Goal: Obtain resource: Download file/media

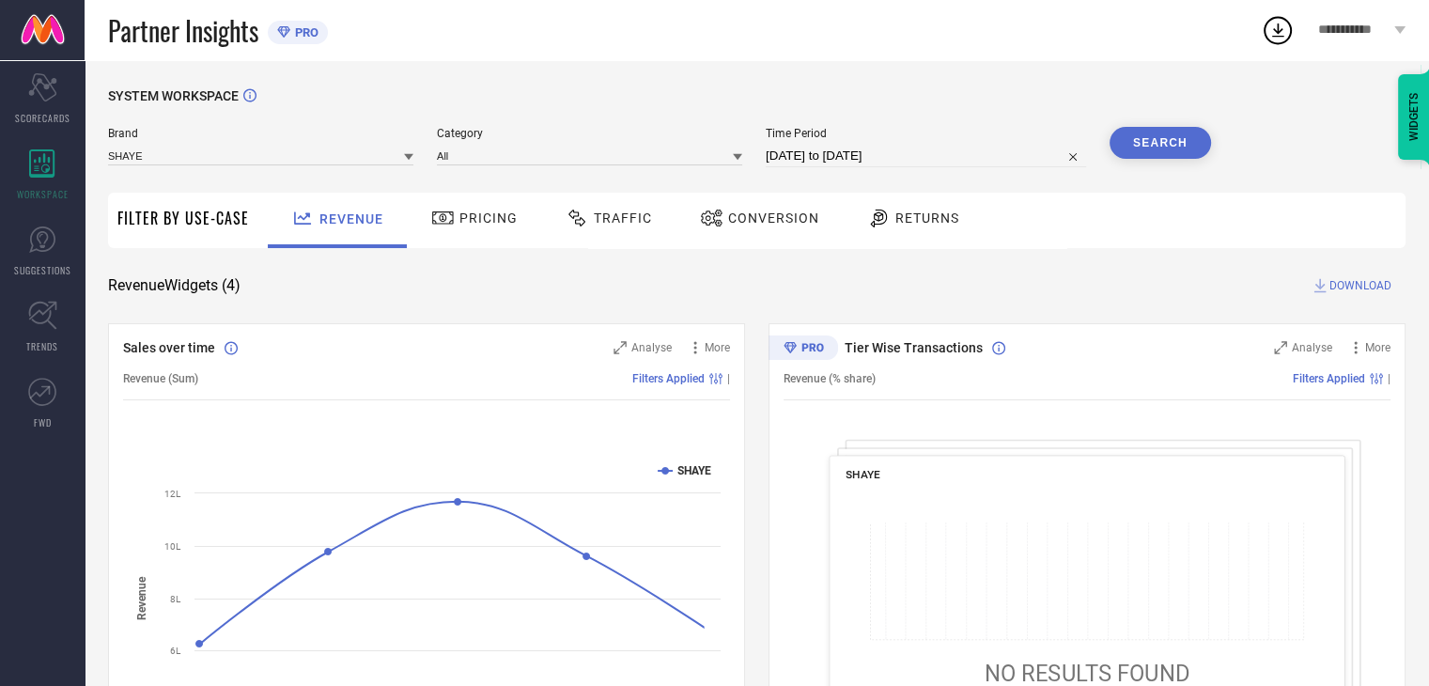
click at [764, 225] on span "Conversion" at bounding box center [773, 217] width 91 height 15
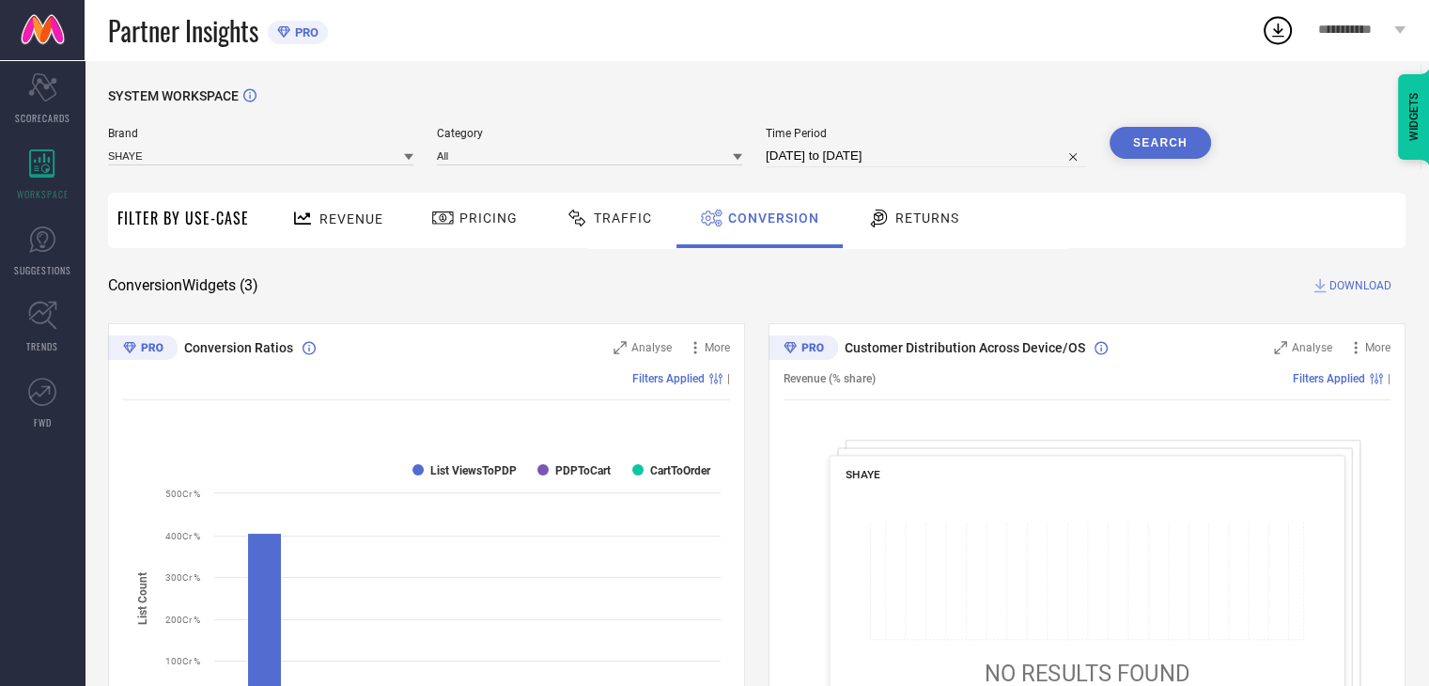
select select "8"
select select "2025"
select select "9"
select select "2025"
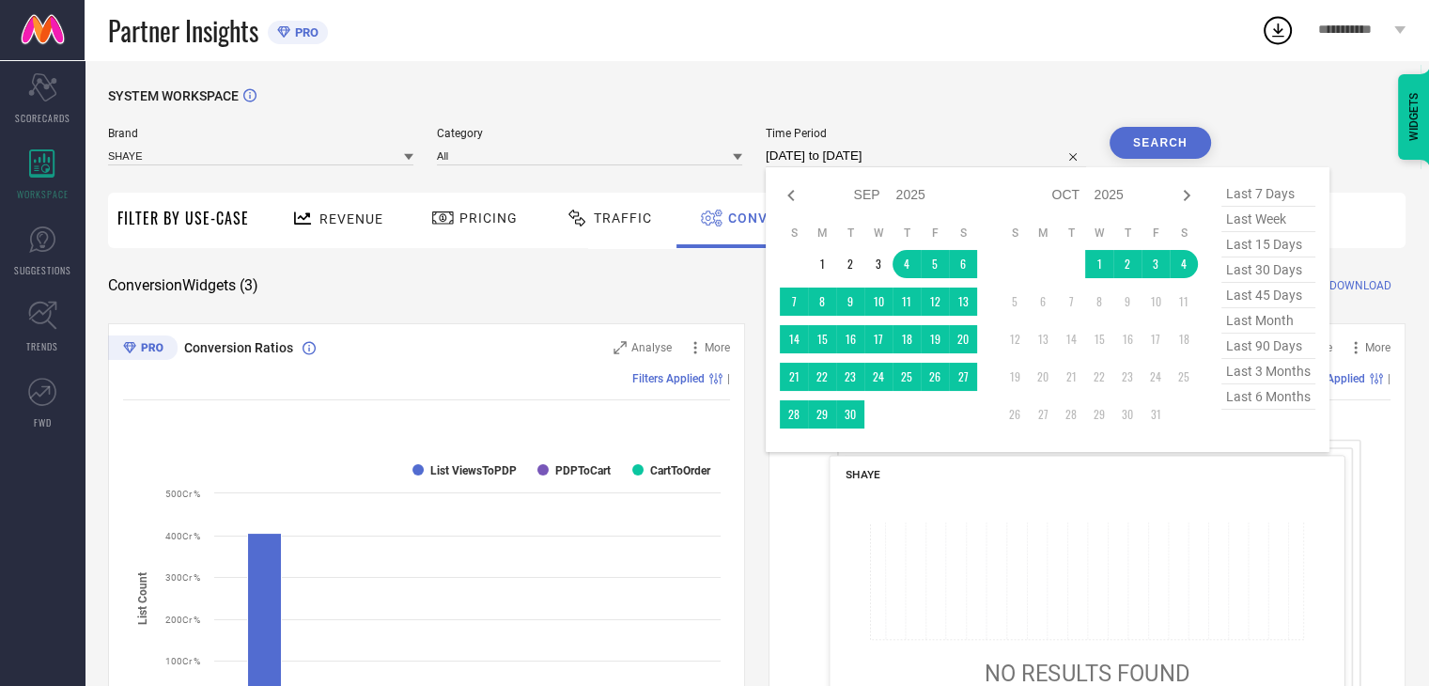
click at [969, 162] on input "[DATE] to [DATE]" at bounding box center [926, 156] width 320 height 23
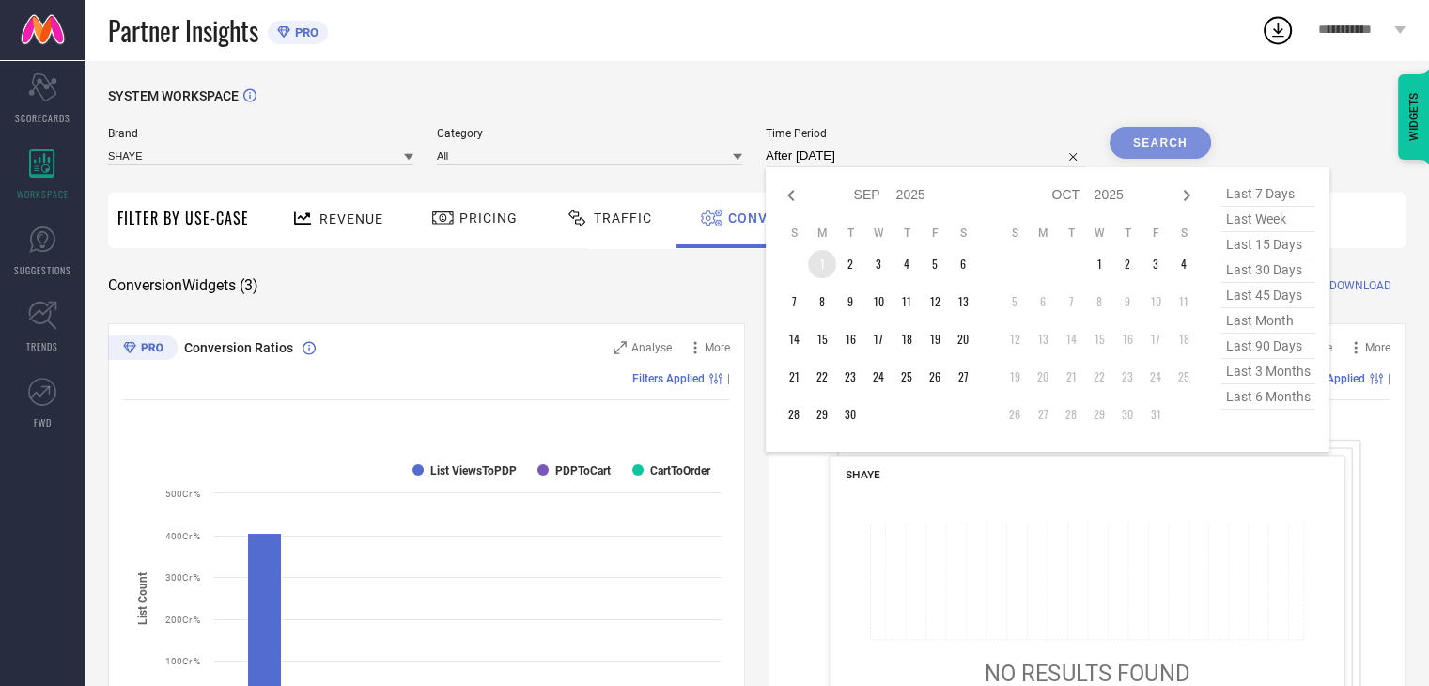
click at [825, 264] on td "1" at bounding box center [822, 264] width 28 height 28
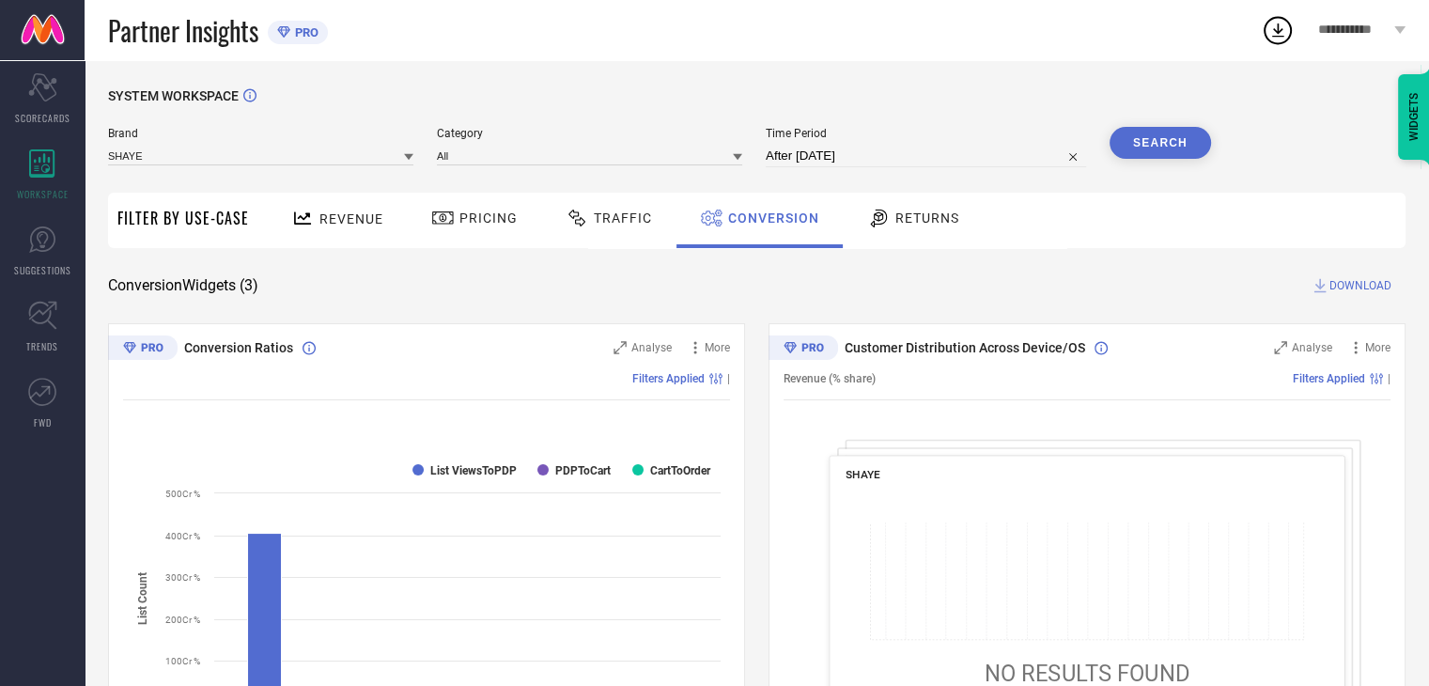
type input "[DATE] to [DATE]"
click at [1173, 158] on button "Search" at bounding box center [1160, 143] width 101 height 32
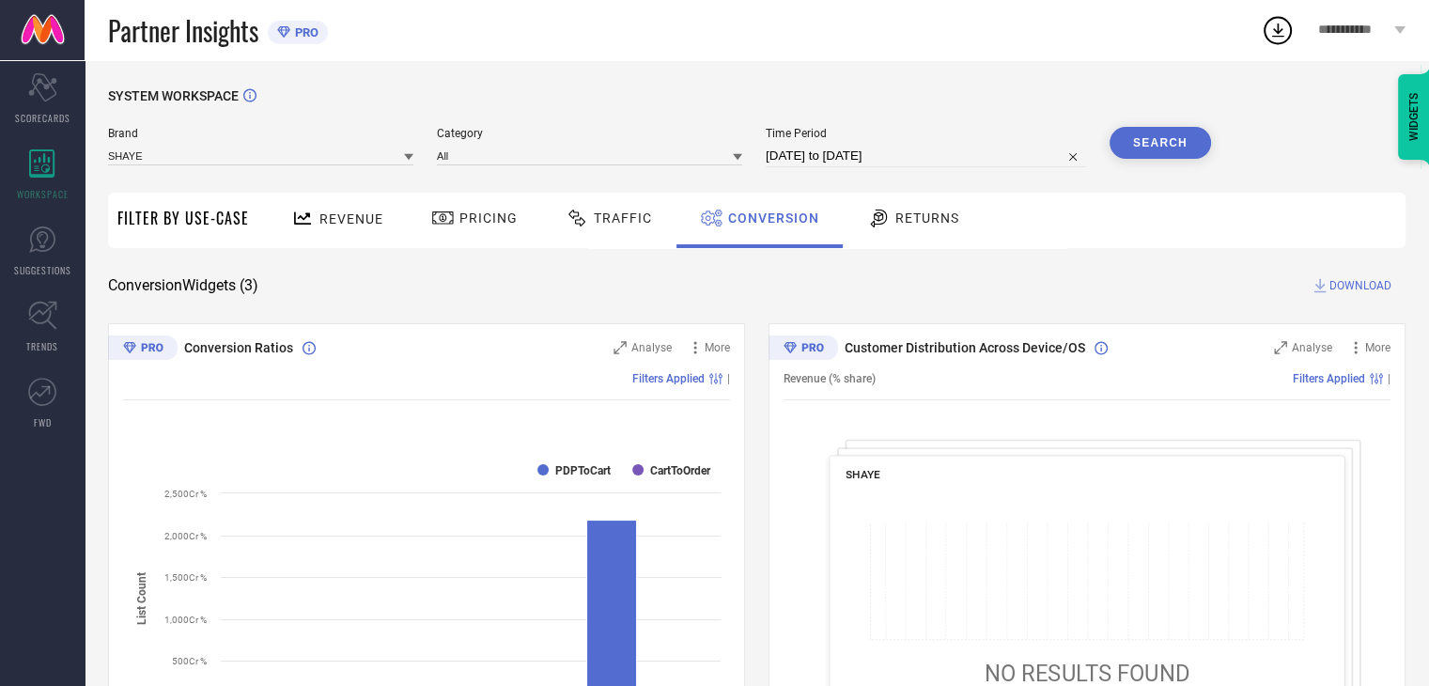
click at [1356, 285] on span "DOWNLOAD" at bounding box center [1361, 285] width 62 height 19
